Goal: Task Accomplishment & Management: Manage account settings

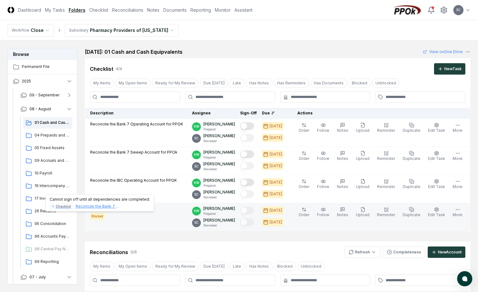
click at [97, 209] on div "Reconcile the Bank 7 Operating Account for PPOK" at bounding box center [98, 207] width 44 height 6
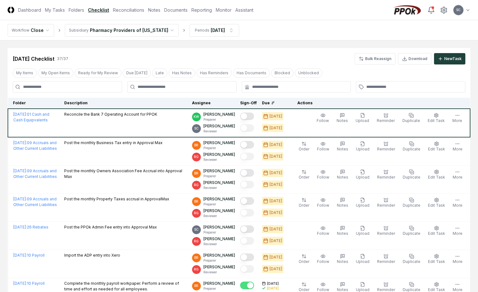
click at [101, 11] on link "Checklist" at bounding box center [98, 10] width 21 height 7
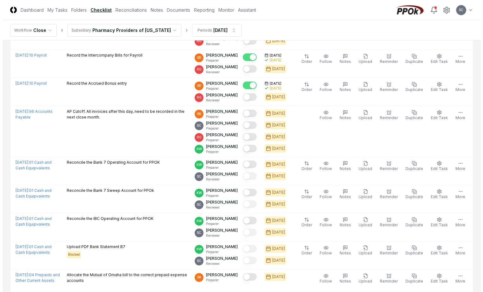
scroll to position [285, 0]
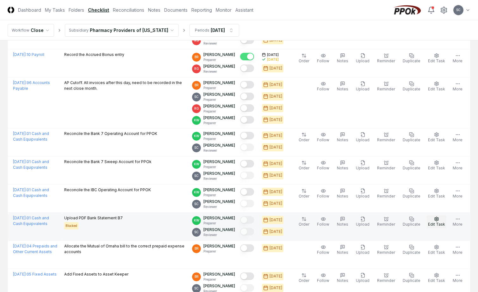
click at [436, 219] on icon "button" at bounding box center [436, 219] width 5 height 5
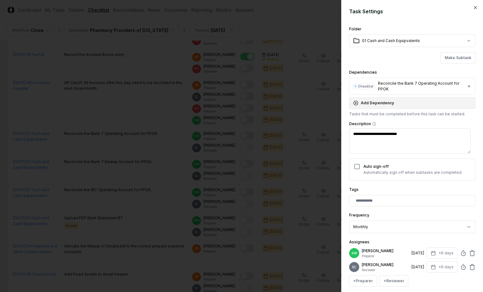
click at [354, 102] on icon "button" at bounding box center [355, 103] width 5 height 5
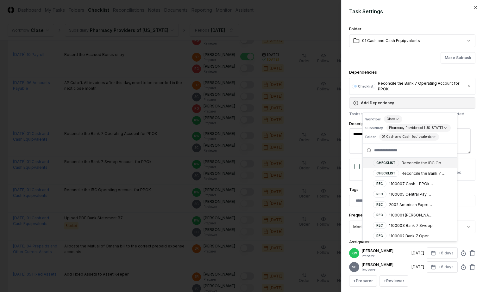
click at [354, 102] on icon "button" at bounding box center [355, 103] width 5 height 5
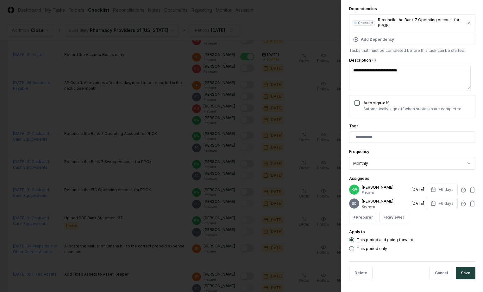
scroll to position [0, 0]
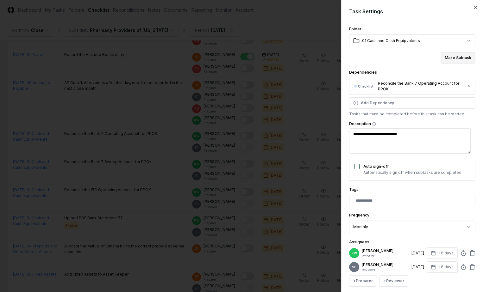
click at [446, 59] on button "Make Subtask" at bounding box center [457, 57] width 35 height 11
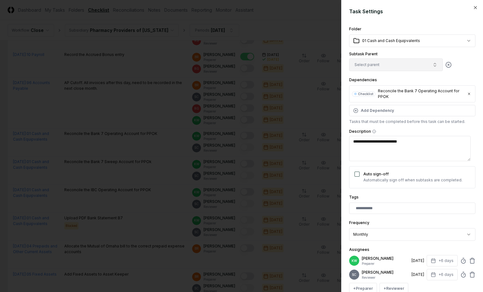
click at [379, 65] on button "Select parent" at bounding box center [396, 65] width 94 height 13
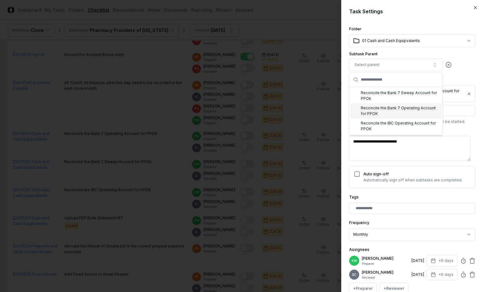
click at [387, 113] on div "Reconcile the Bank 7 Operating Account for PPOK" at bounding box center [395, 110] width 90 height 15
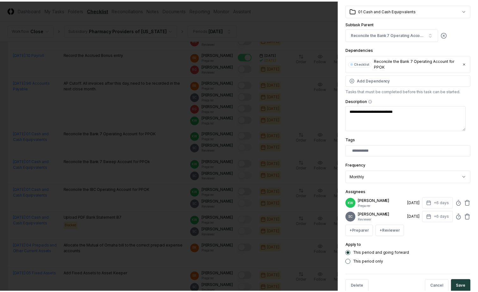
scroll to position [44, 0]
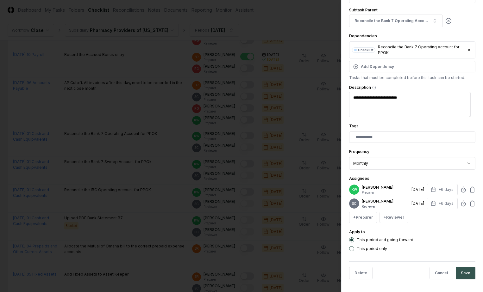
click at [460, 274] on button "Save" at bounding box center [465, 273] width 20 height 13
type textarea "*"
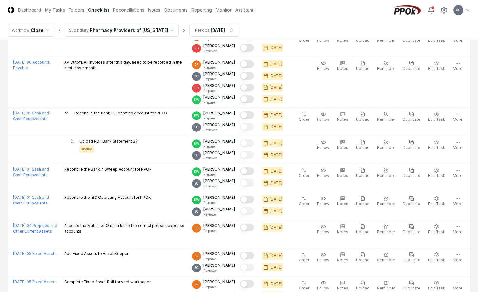
scroll to position [316, 0]
